Goal: Information Seeking & Learning: Find specific fact

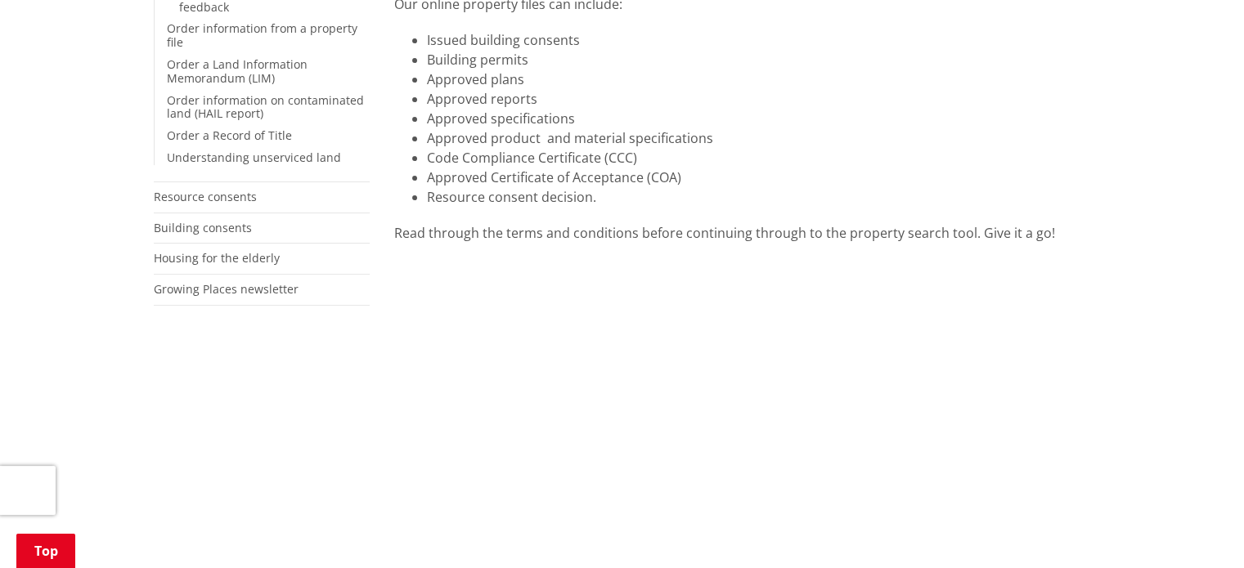
scroll to position [245, 0]
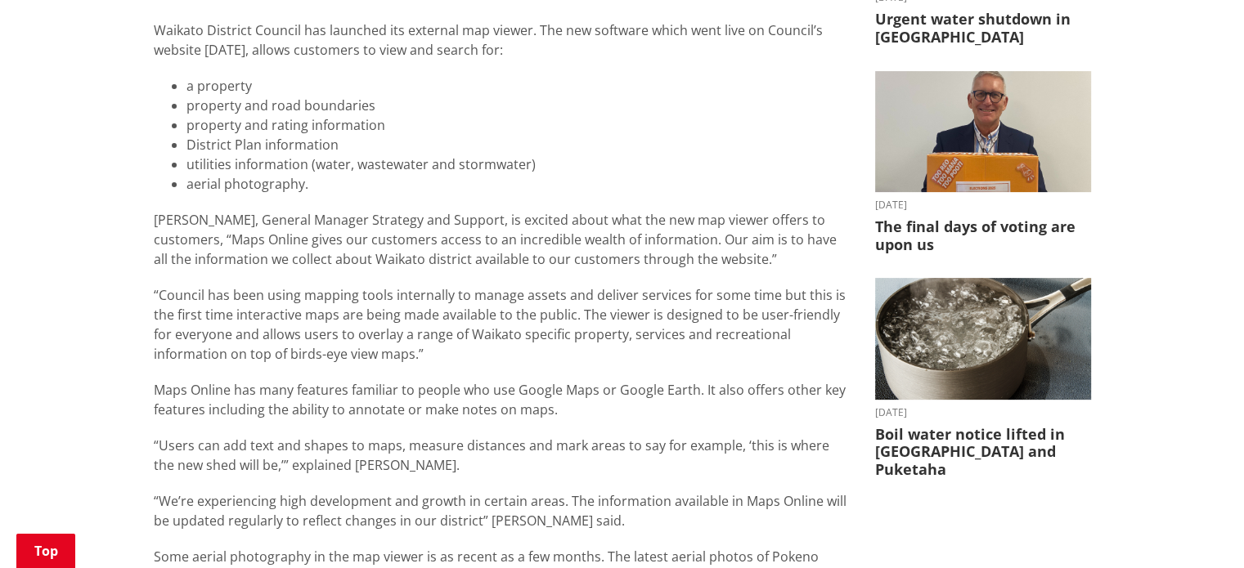
scroll to position [654, 0]
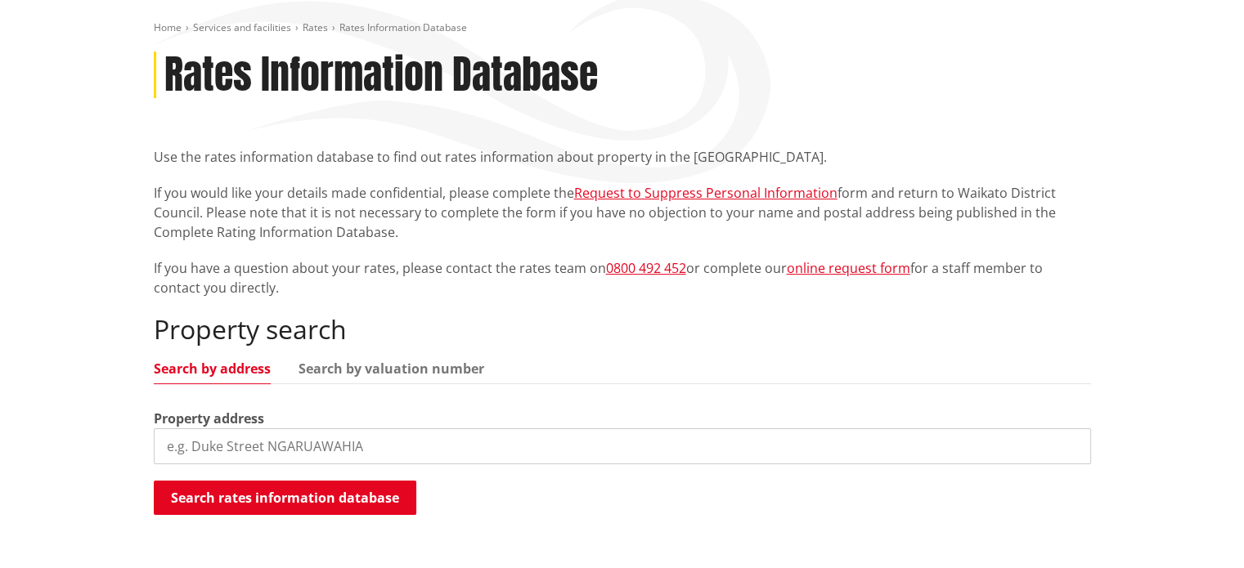
scroll to position [409, 0]
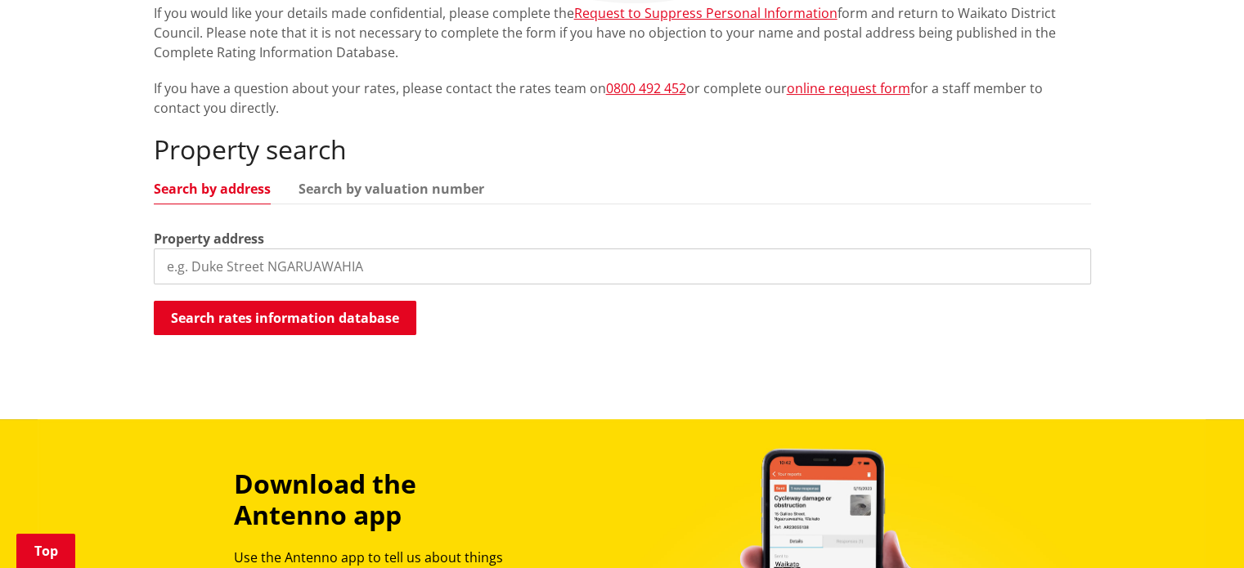
click at [596, 276] on input "search" at bounding box center [622, 267] width 937 height 36
click at [190, 265] on input "46 redbrook drive" at bounding box center [622, 267] width 937 height 36
click at [303, 274] on input "46 Redbrook drive" at bounding box center [622, 267] width 937 height 36
type input "46 Redbrook drive Taupiri"
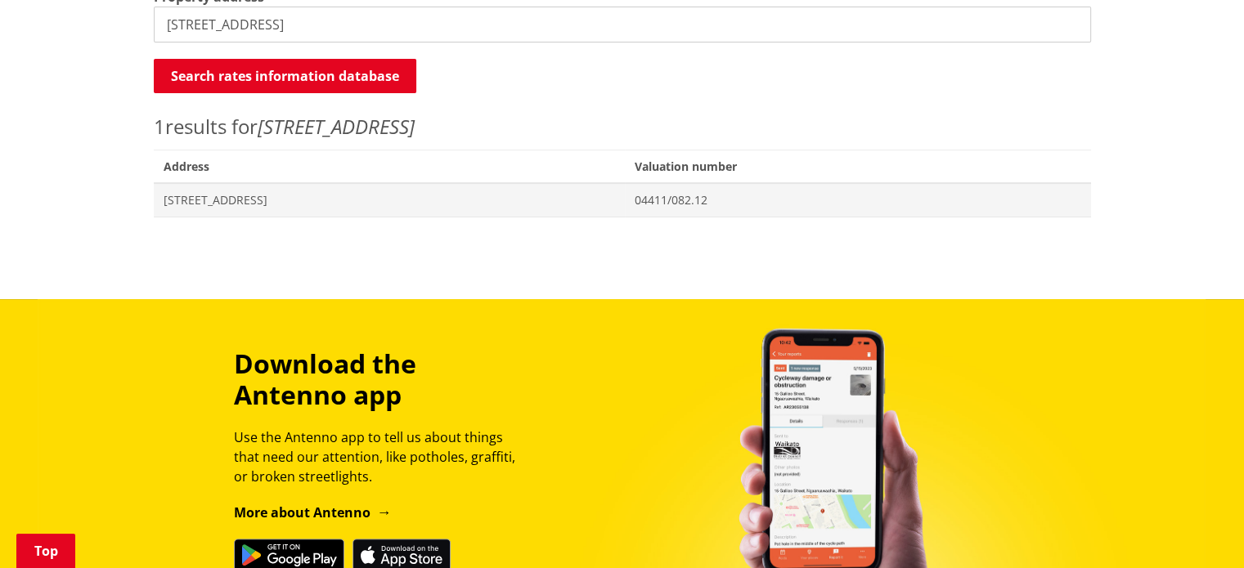
scroll to position [654, 0]
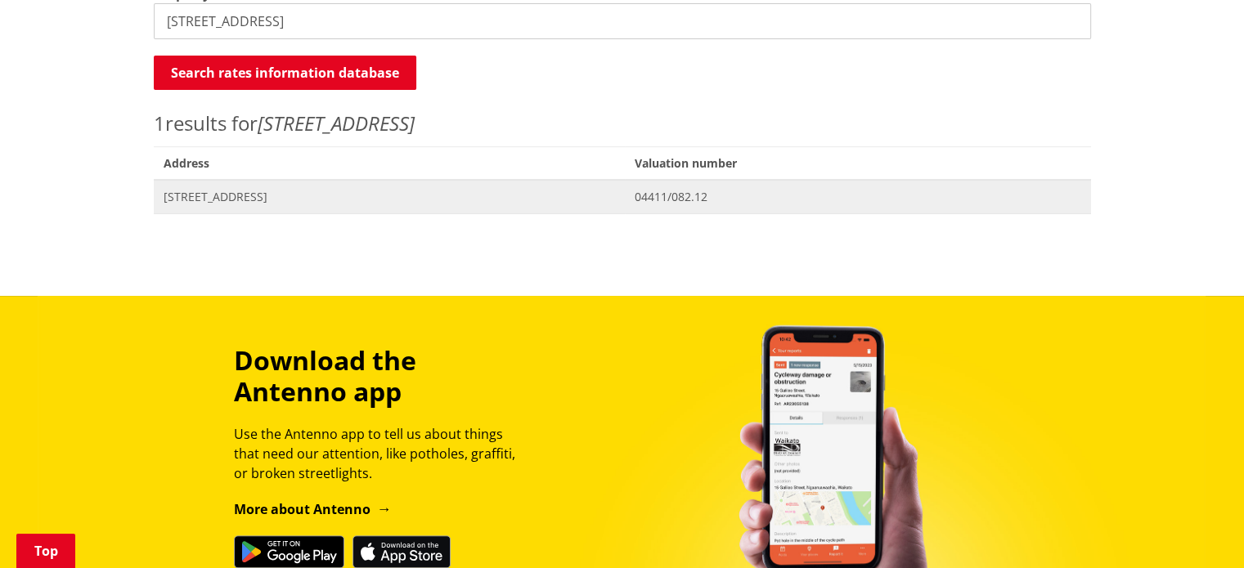
click at [357, 198] on span "46 Redbrook Drive TAUPIRI" at bounding box center [390, 197] width 452 height 16
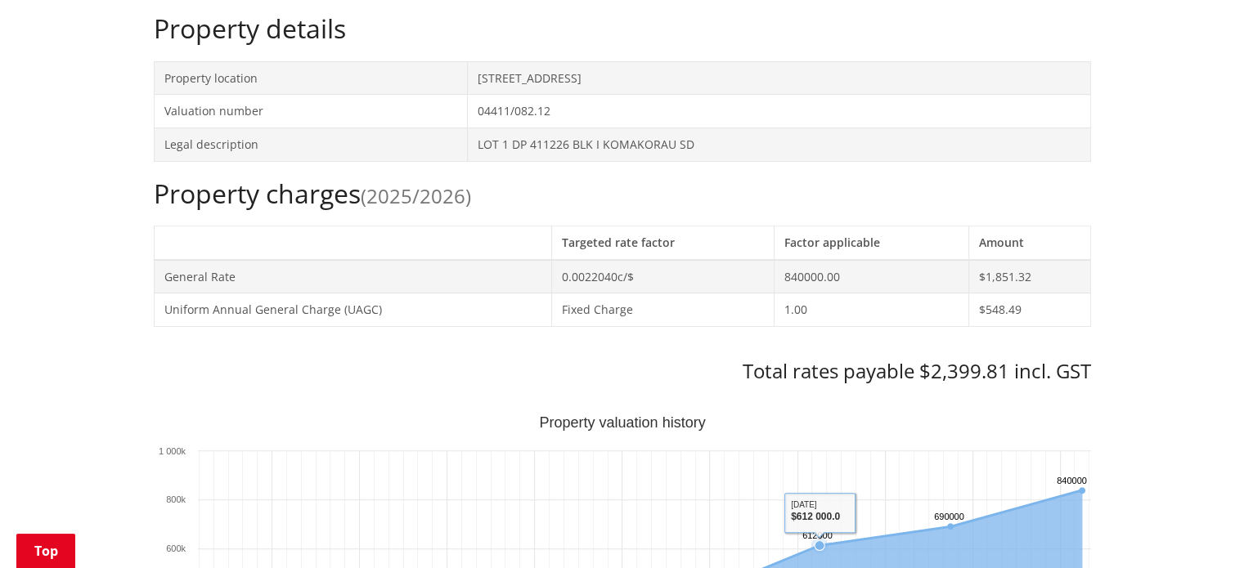
scroll to position [491, 0]
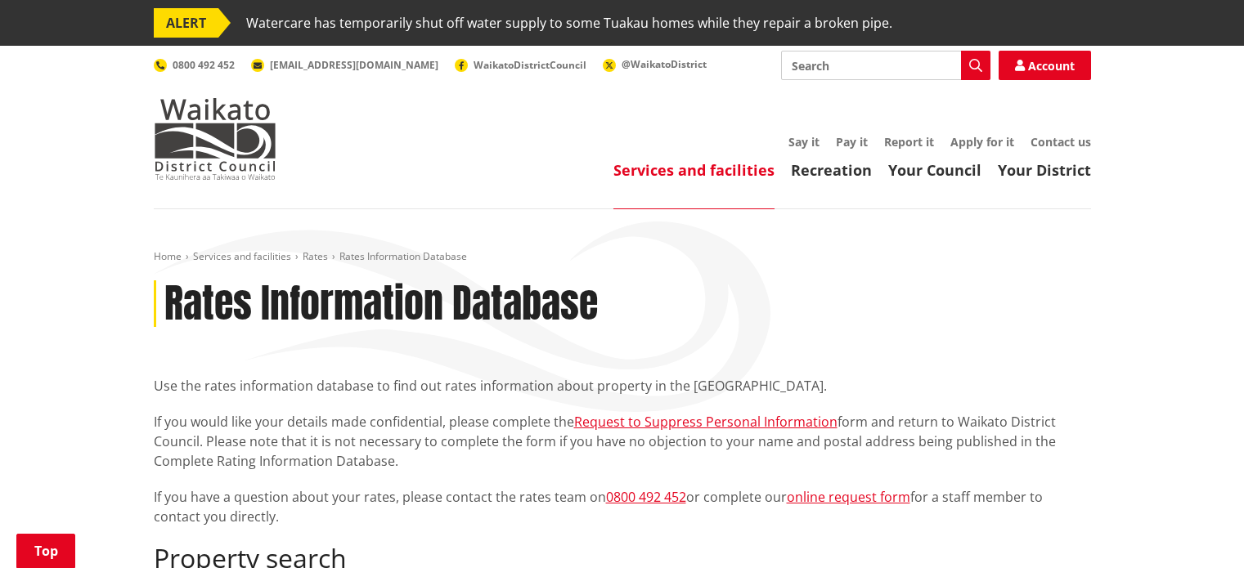
scroll to position [245, 0]
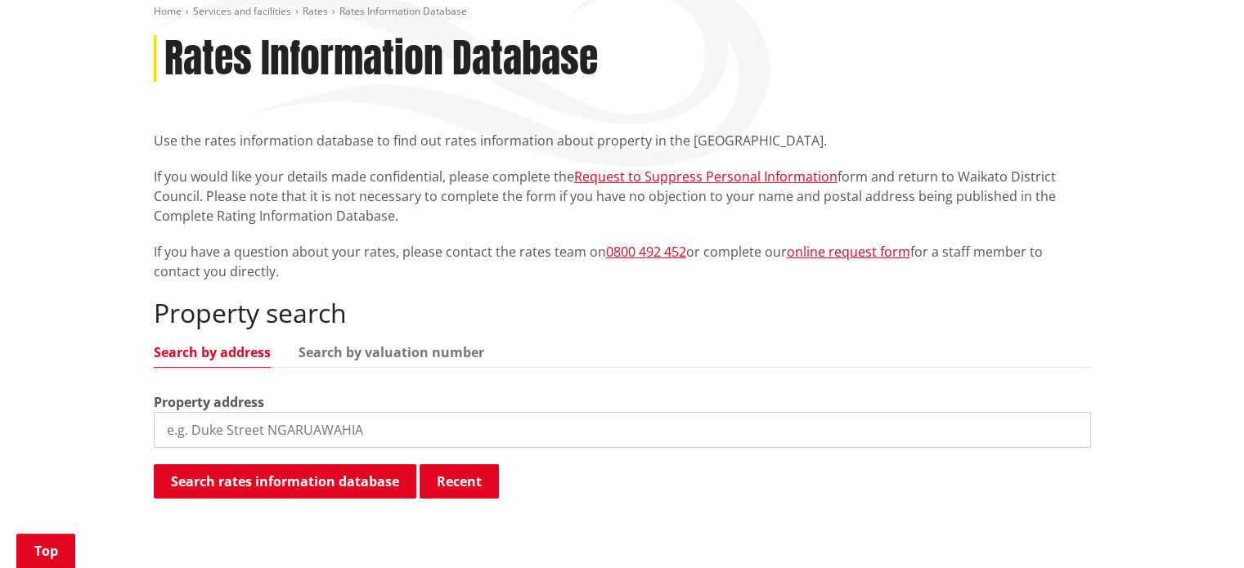
click at [321, 425] on input "search" at bounding box center [622, 430] width 937 height 36
type input "78c redbrook drive"
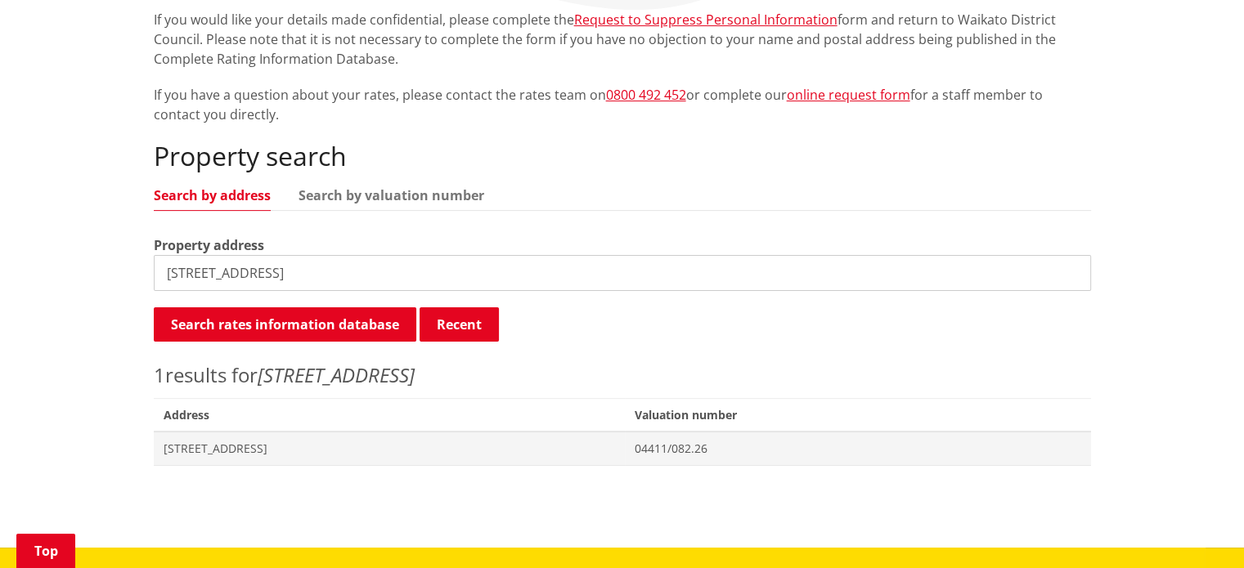
scroll to position [573, 0]
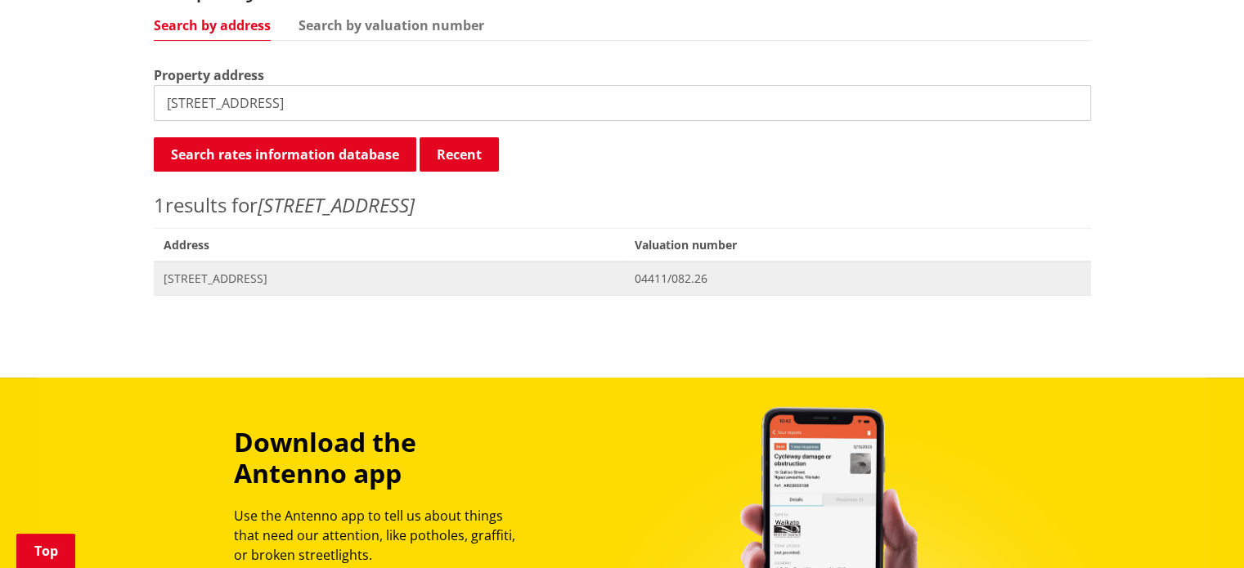
click at [290, 282] on span "78C Redbrook Drive TAUPIRI" at bounding box center [390, 279] width 452 height 16
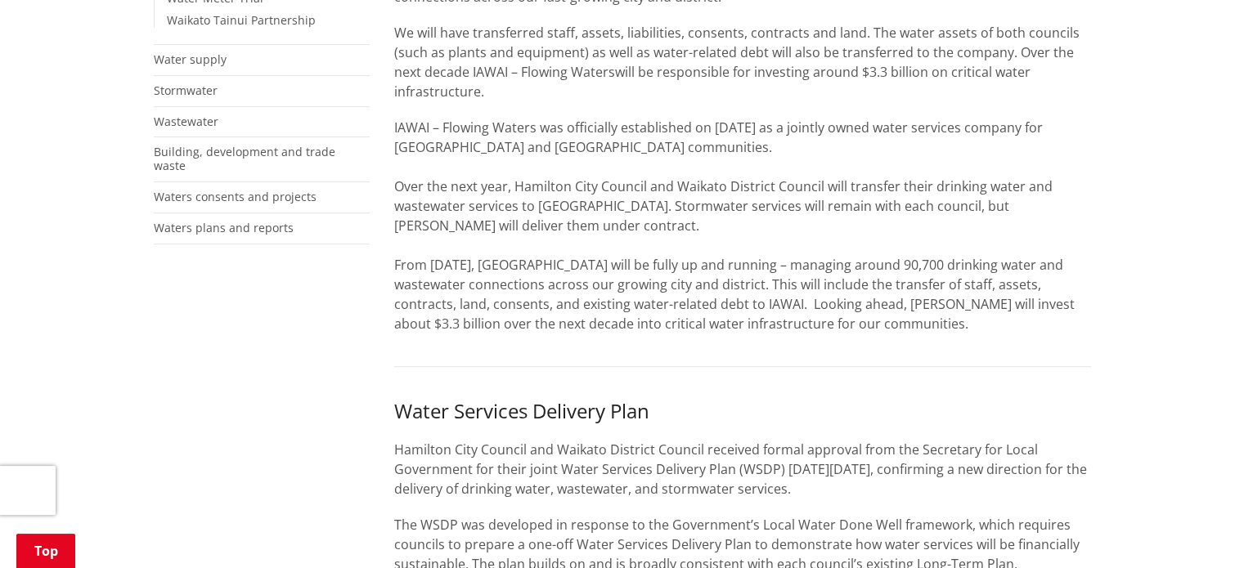
scroll to position [409, 0]
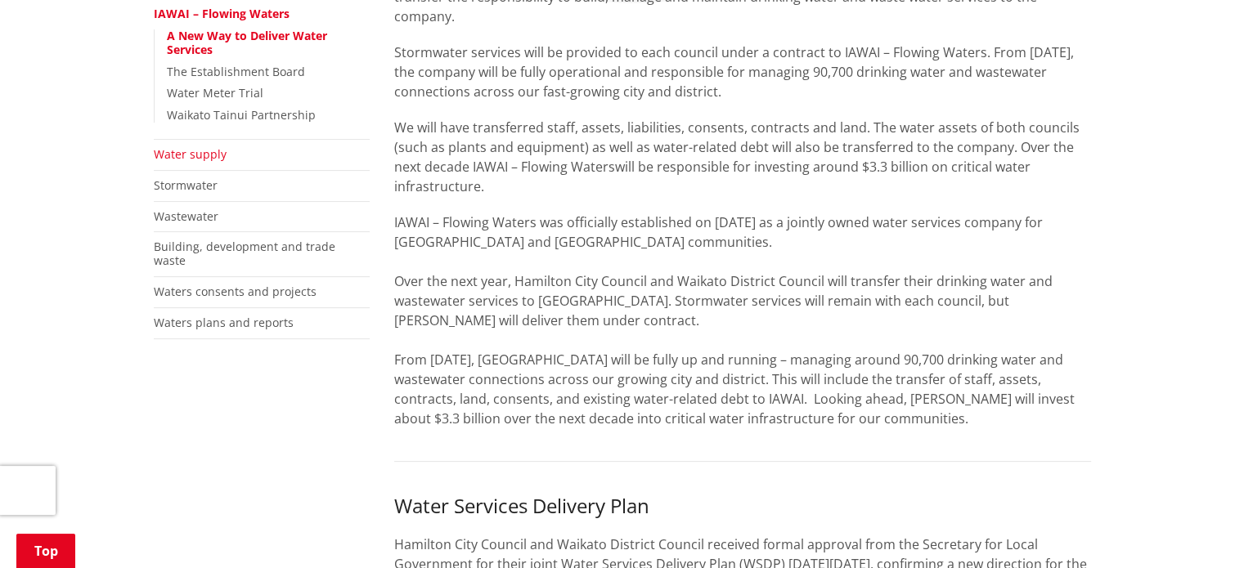
click at [207, 155] on link "Water supply" at bounding box center [190, 154] width 73 height 16
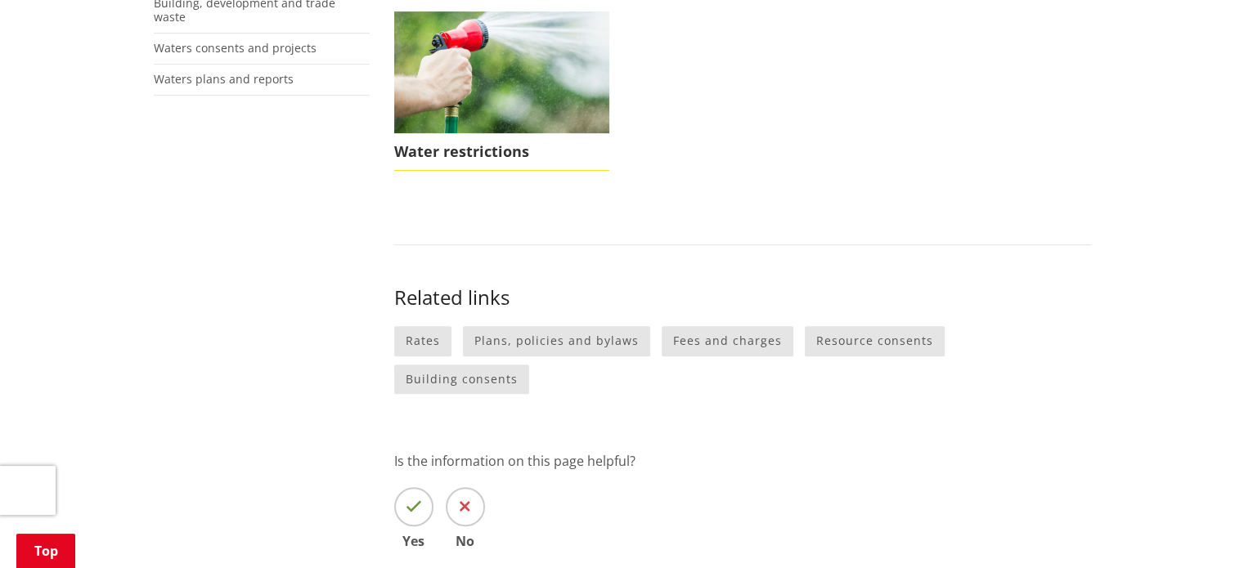
scroll to position [654, 0]
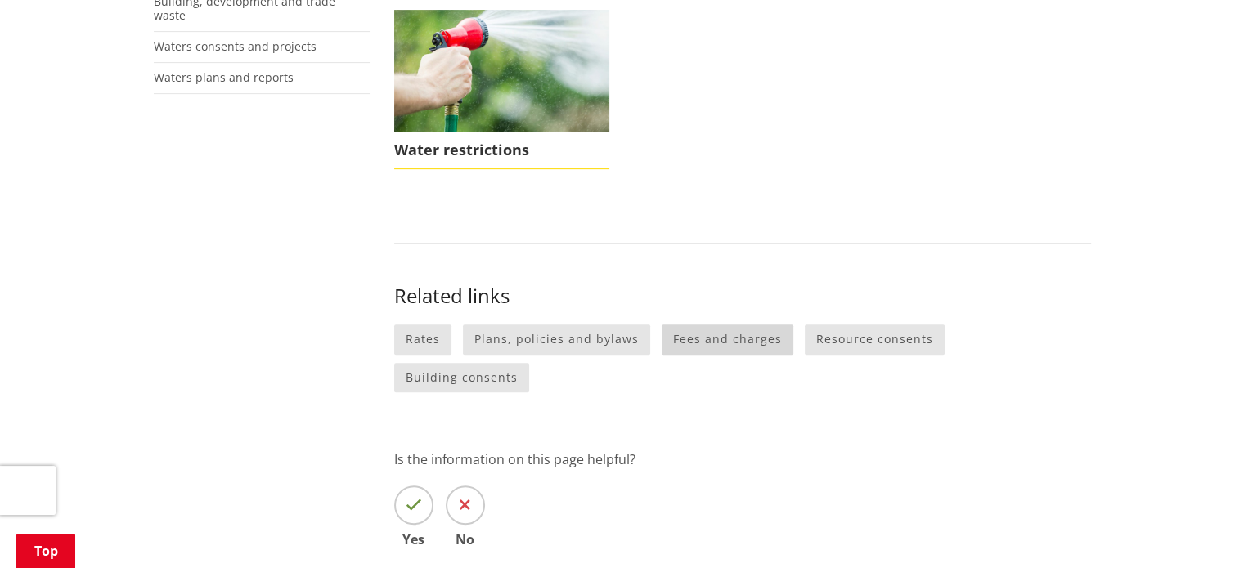
click at [723, 344] on link "Fees and charges" at bounding box center [728, 340] width 132 height 30
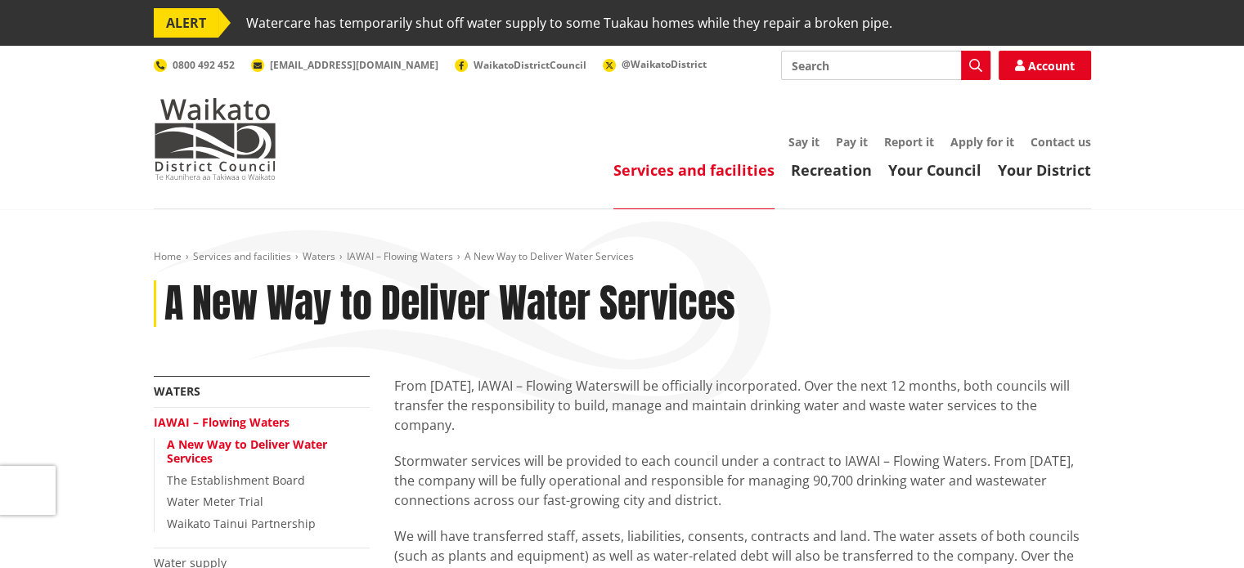
click at [409, 153] on div "Services and facilities Recreation Your Council Your District Say it Pay it Rep…" at bounding box center [700, 158] width 782 height 44
click at [920, 271] on div "Home Services and facilities Waters IAWAI – Flowing Waters A New Way to Deliver…" at bounding box center [623, 313] width 962 height 126
click at [1050, 140] on link "Contact us" at bounding box center [1061, 142] width 61 height 16
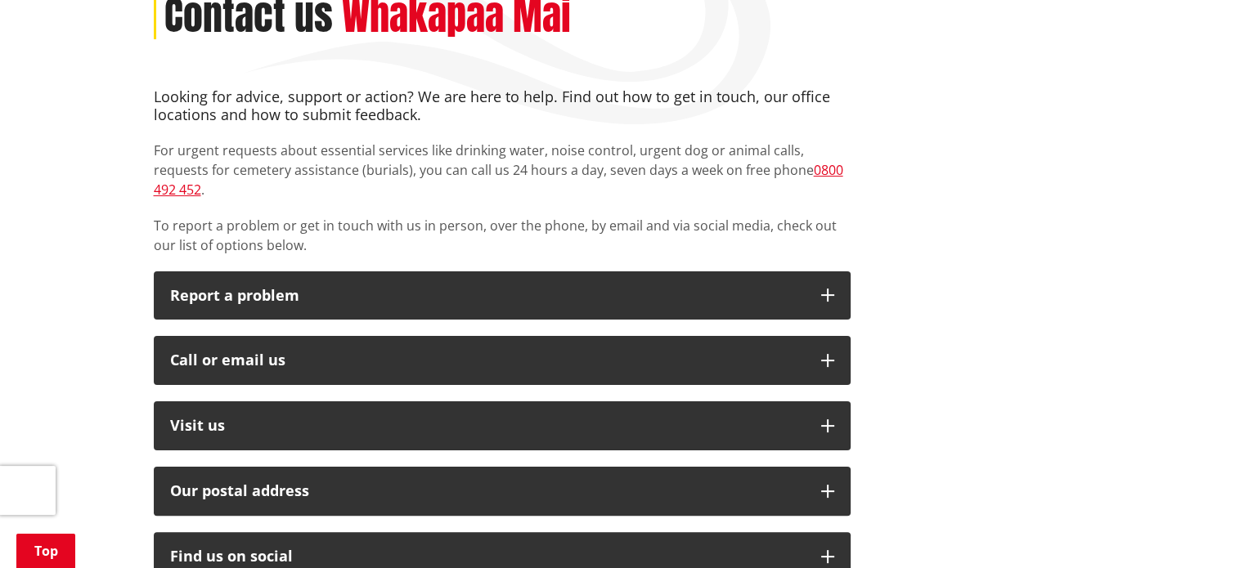
scroll to position [409, 0]
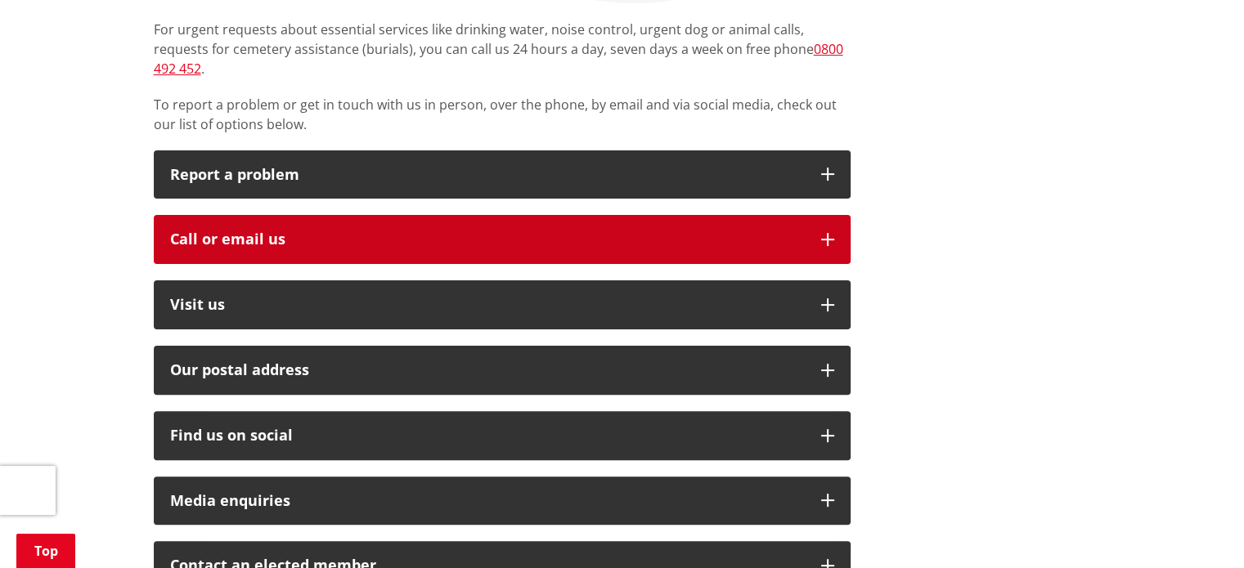
click at [826, 233] on icon "button" at bounding box center [827, 239] width 13 height 13
